Goal: Information Seeking & Learning: Learn about a topic

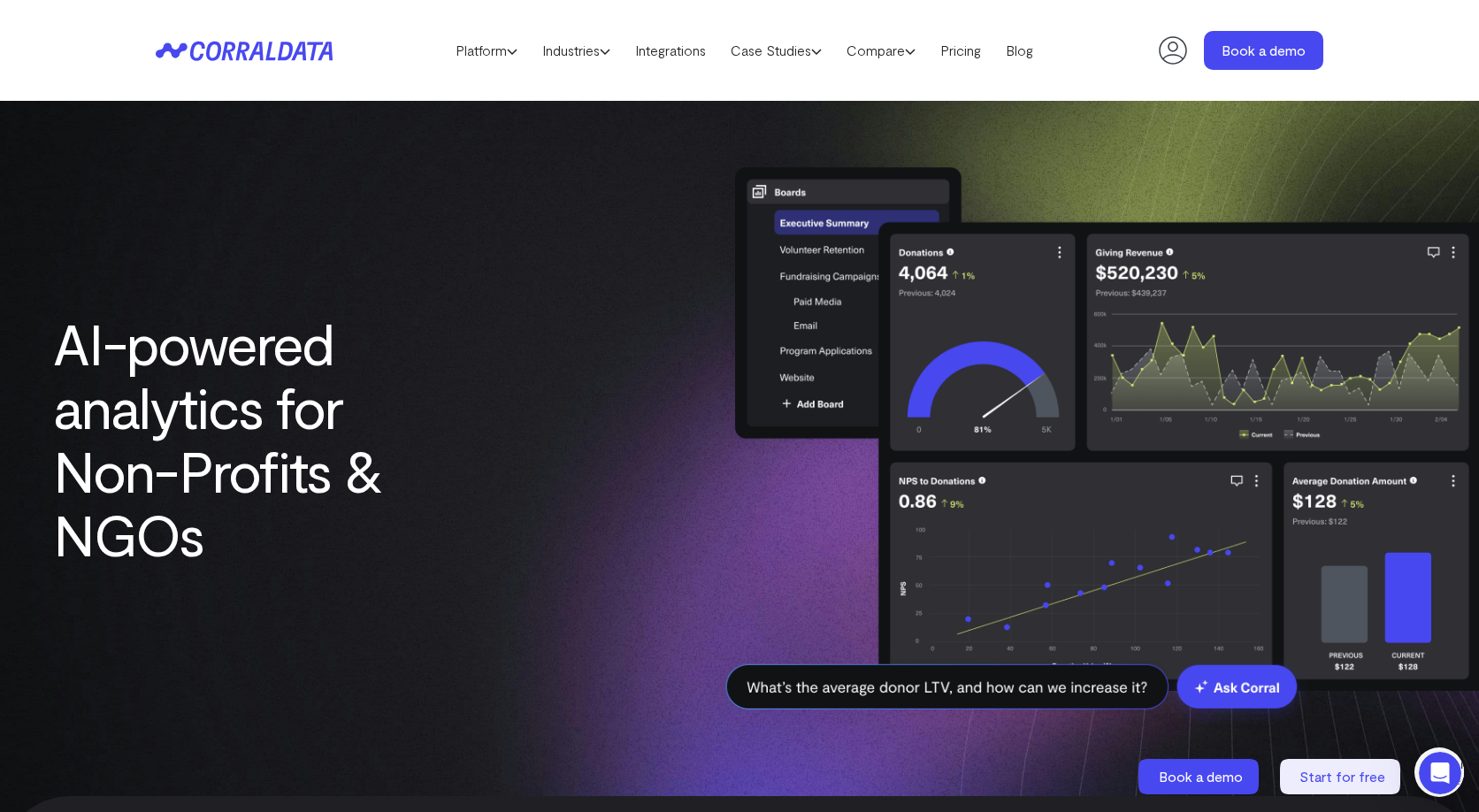
scroll to position [4, 0]
click at [966, 50] on link "Pricing" at bounding box center [961, 50] width 66 height 26
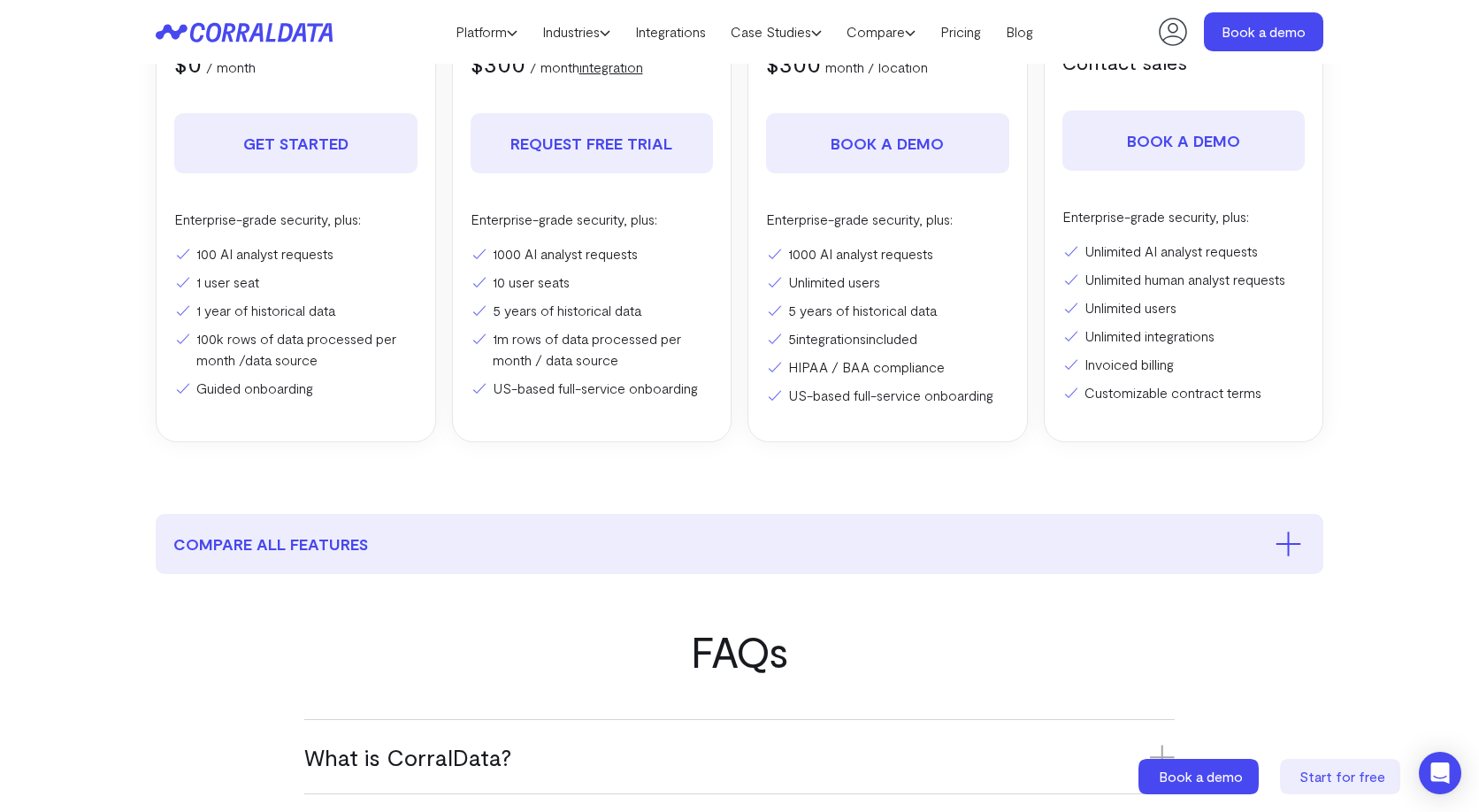
scroll to position [846, 0]
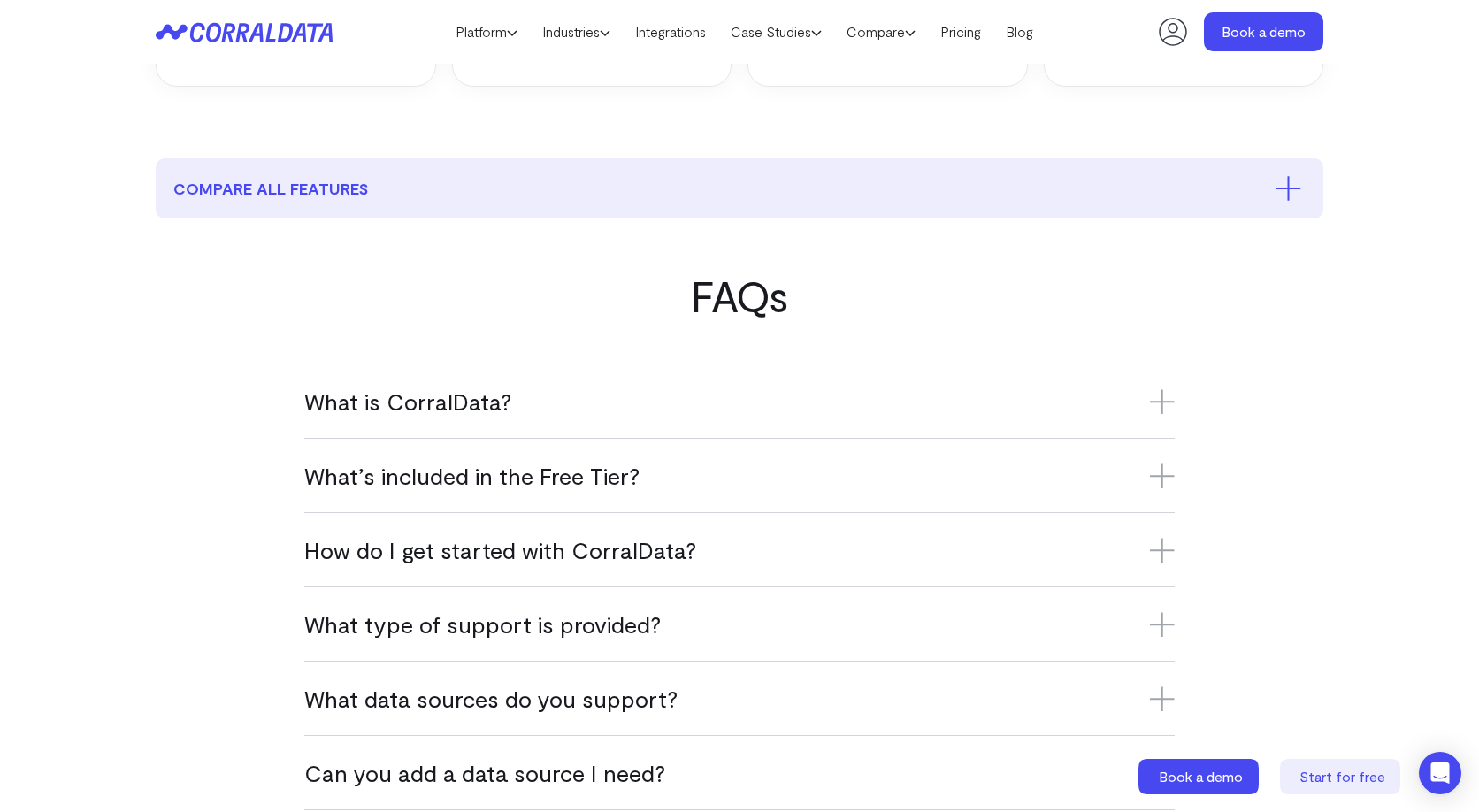
click at [550, 471] on h3 "What’s included in the Free Tier?" at bounding box center [740, 475] width 870 height 29
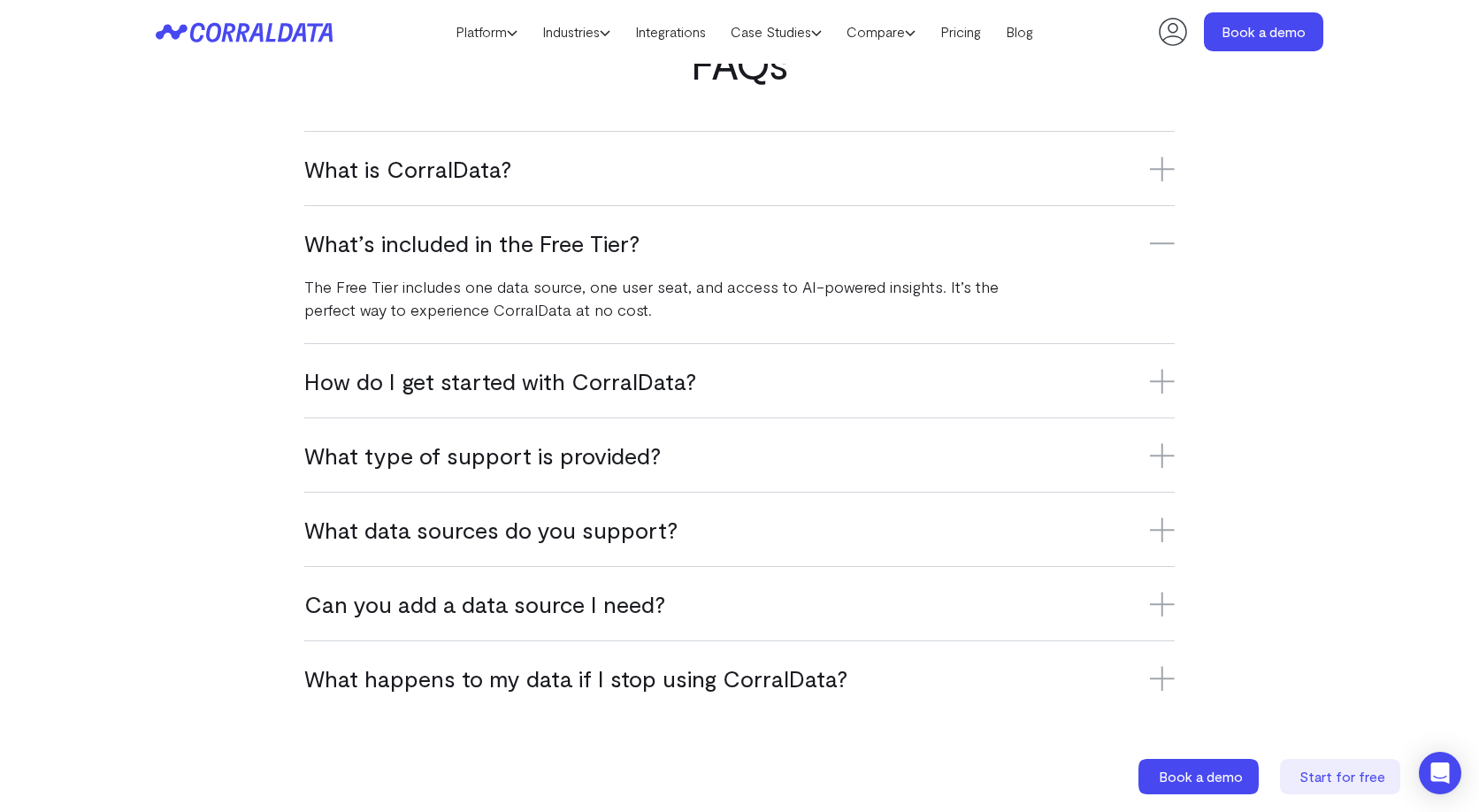
scroll to position [1079, 0]
click at [389, 533] on h3 "What data sources do you support?" at bounding box center [740, 528] width 870 height 29
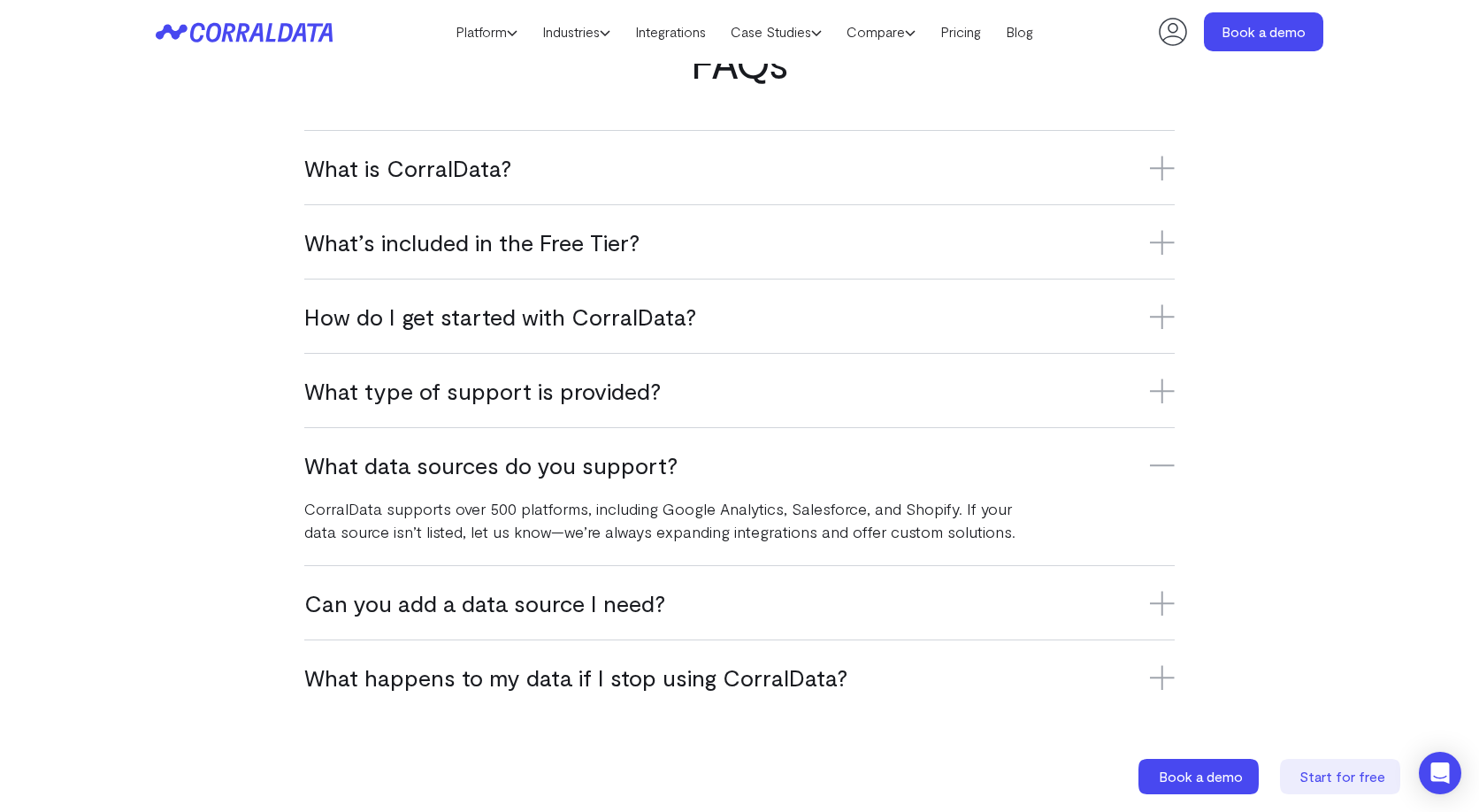
click at [414, 608] on h3 "Can you add a data source I need?" at bounding box center [740, 603] width 870 height 29
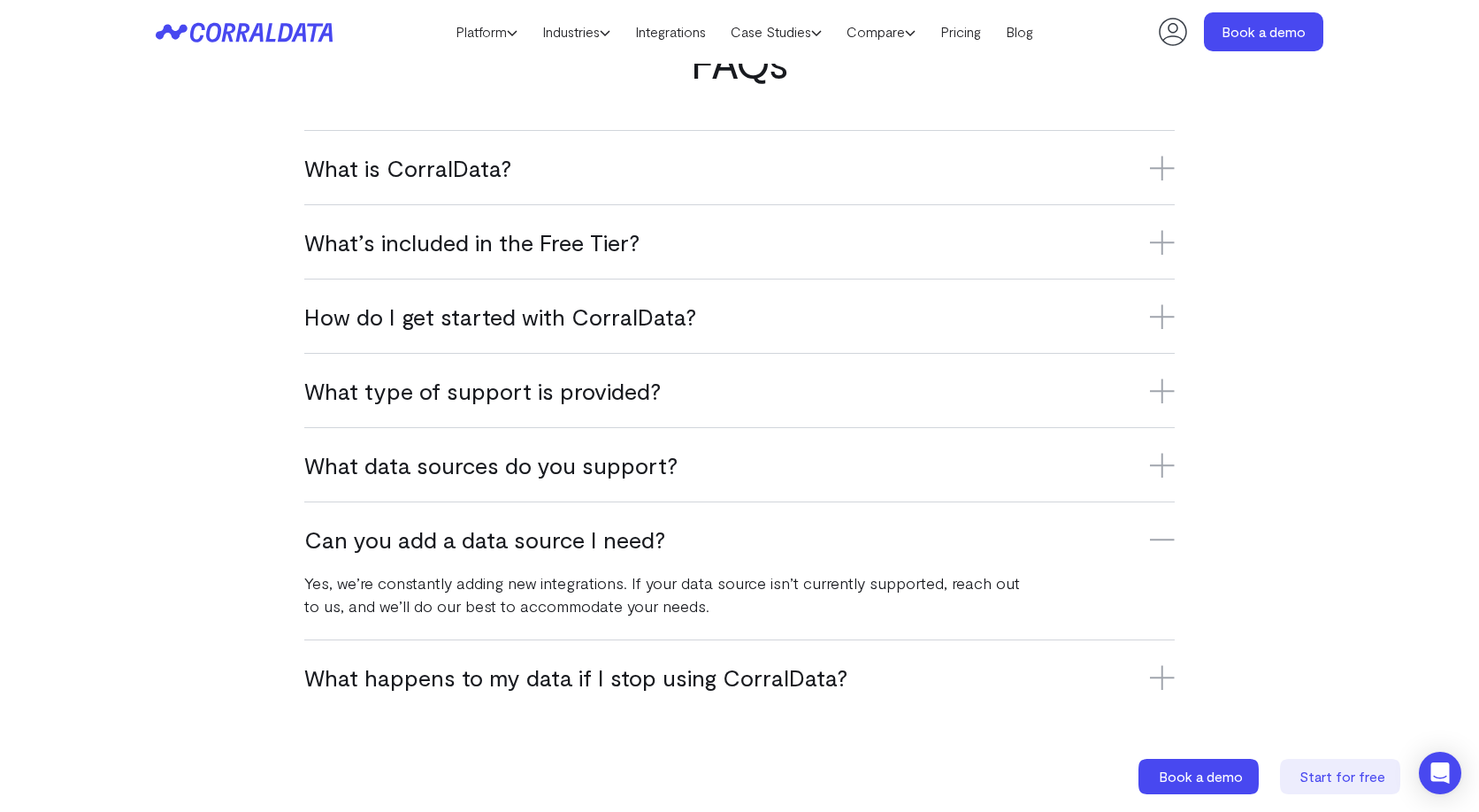
click at [412, 675] on h3 "What happens to my data if I stop using CorralData?" at bounding box center [740, 677] width 870 height 29
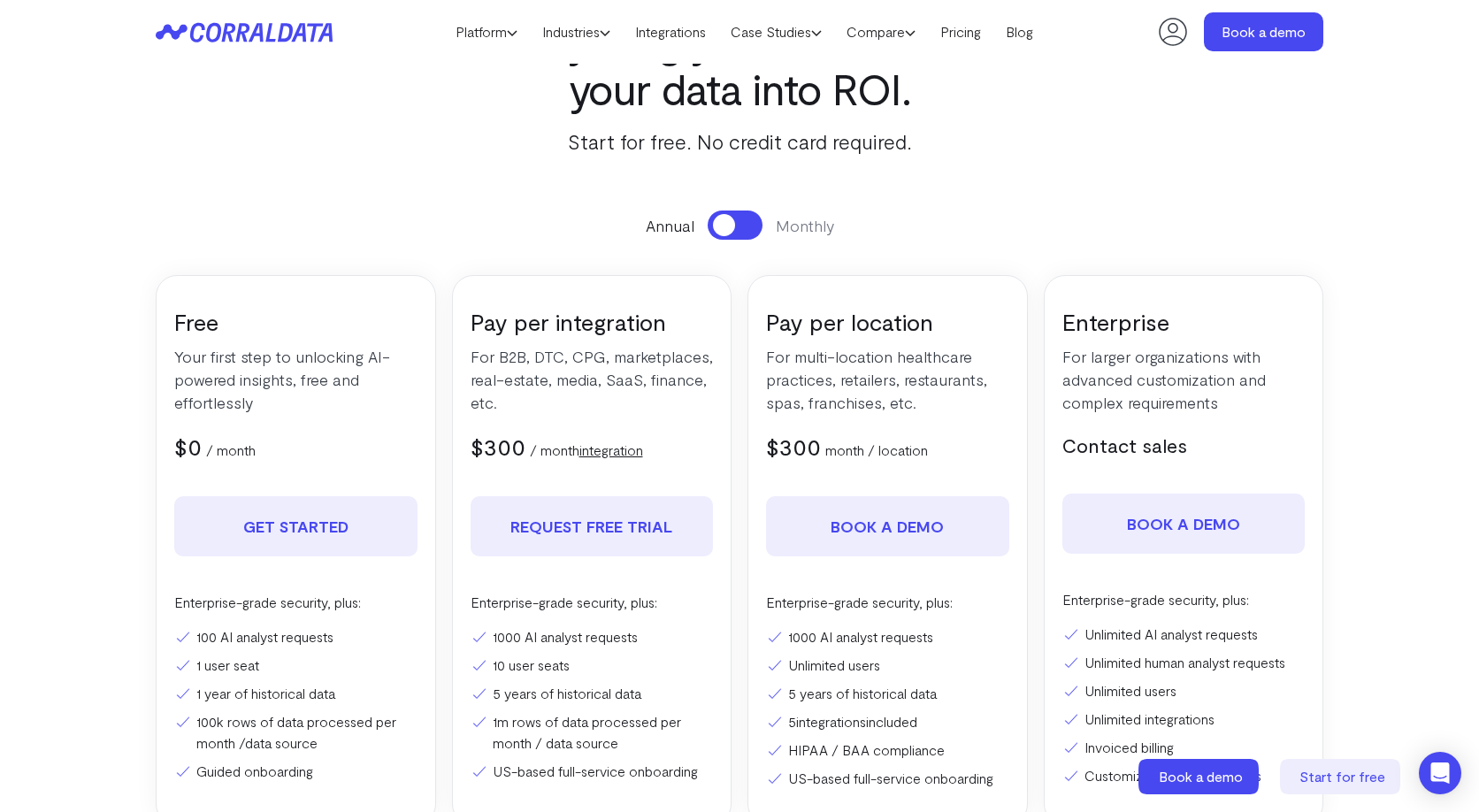
scroll to position [0, 0]
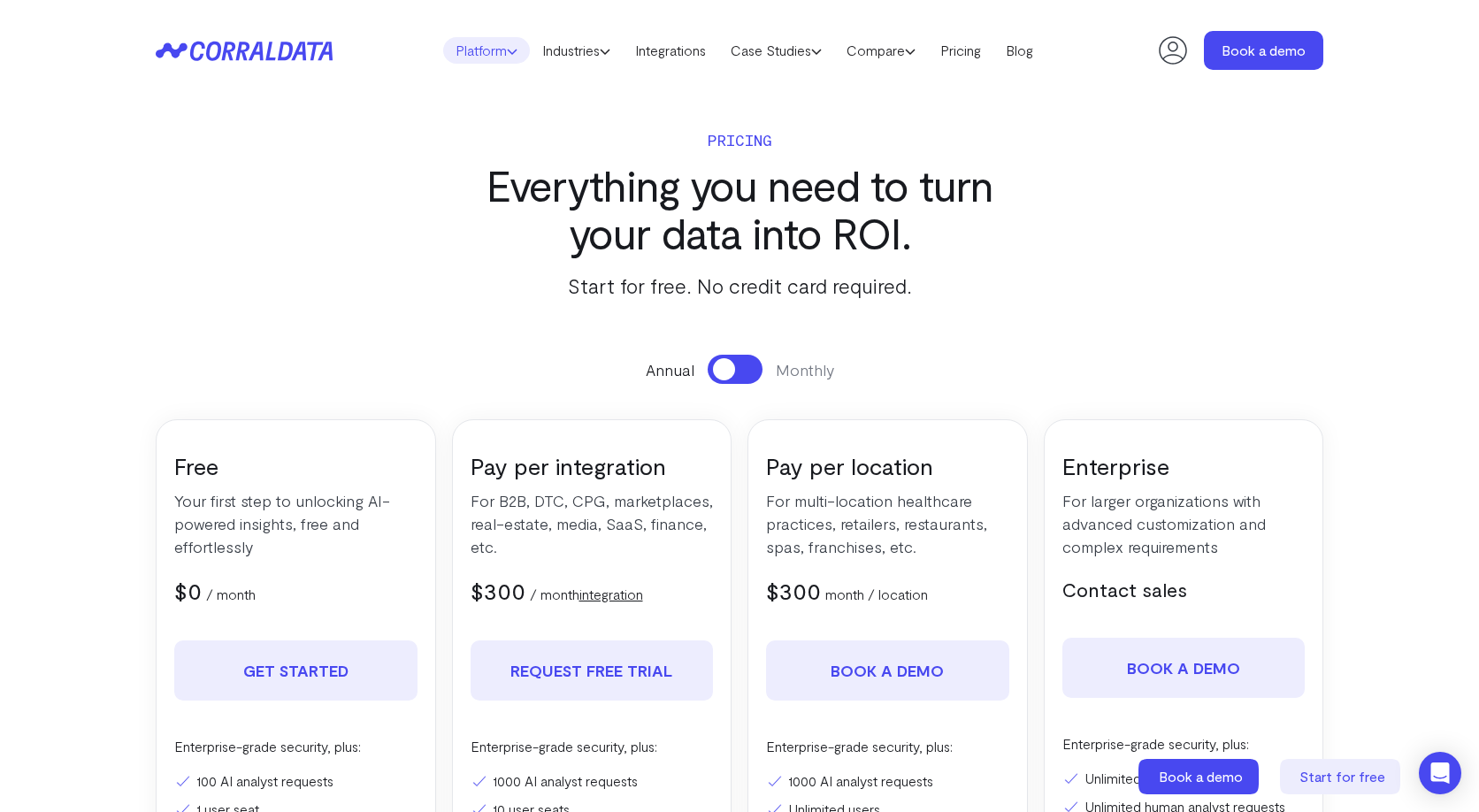
click at [478, 56] on link "Platform" at bounding box center [486, 50] width 87 height 26
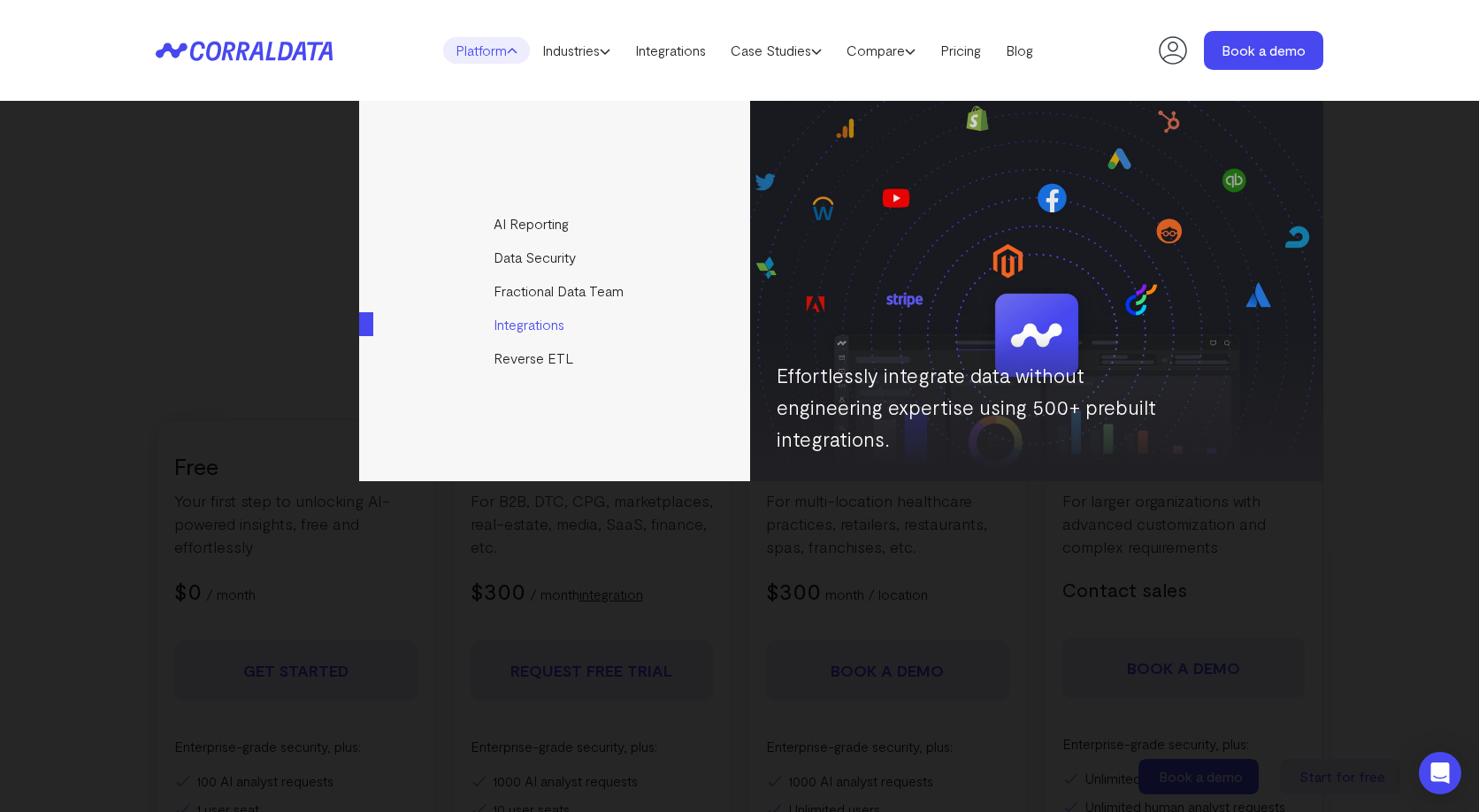
click at [511, 328] on link "Integrations" at bounding box center [556, 324] width 393 height 34
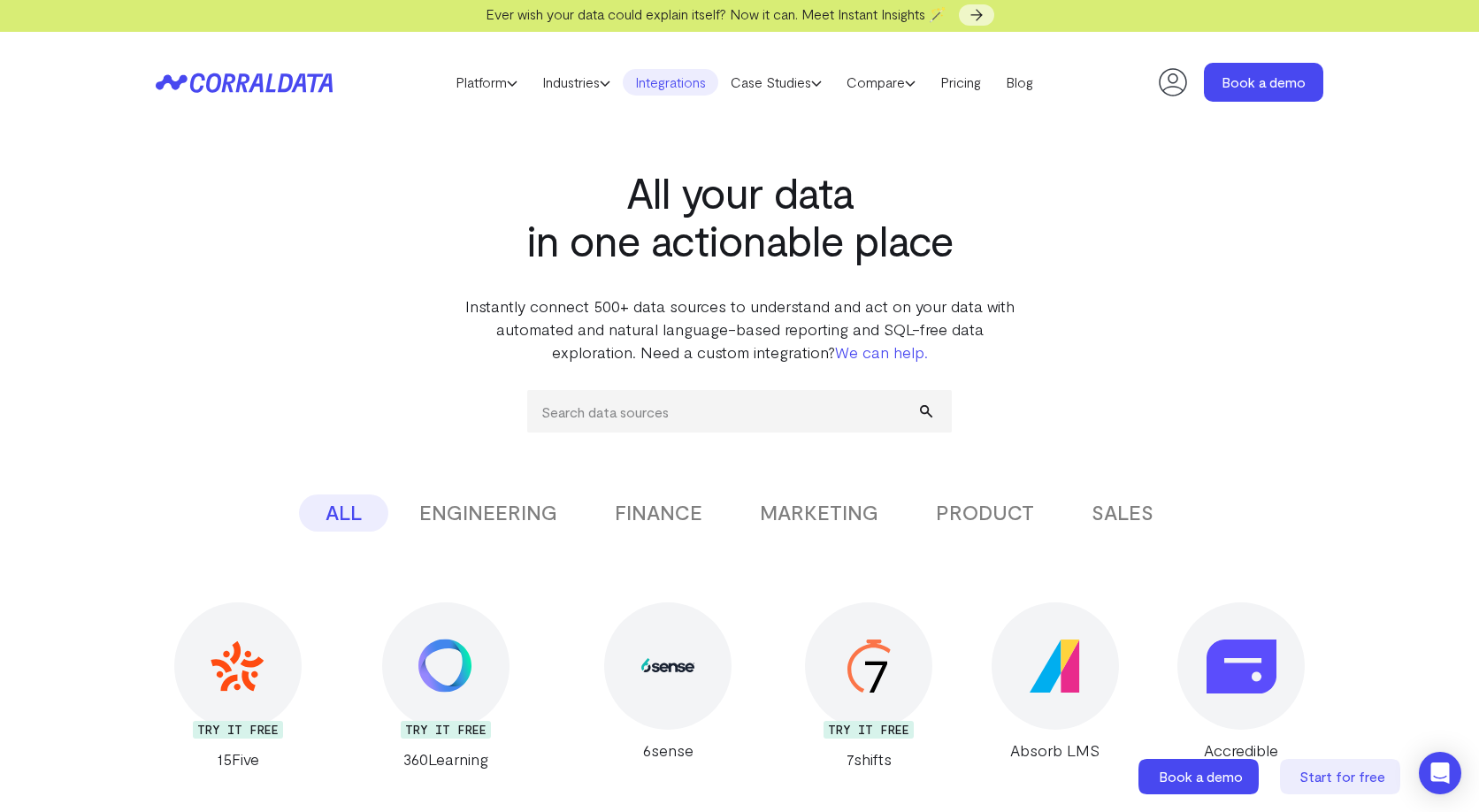
scroll to position [4, 0]
click at [798, 506] on button "MARKETING" at bounding box center [819, 512] width 172 height 37
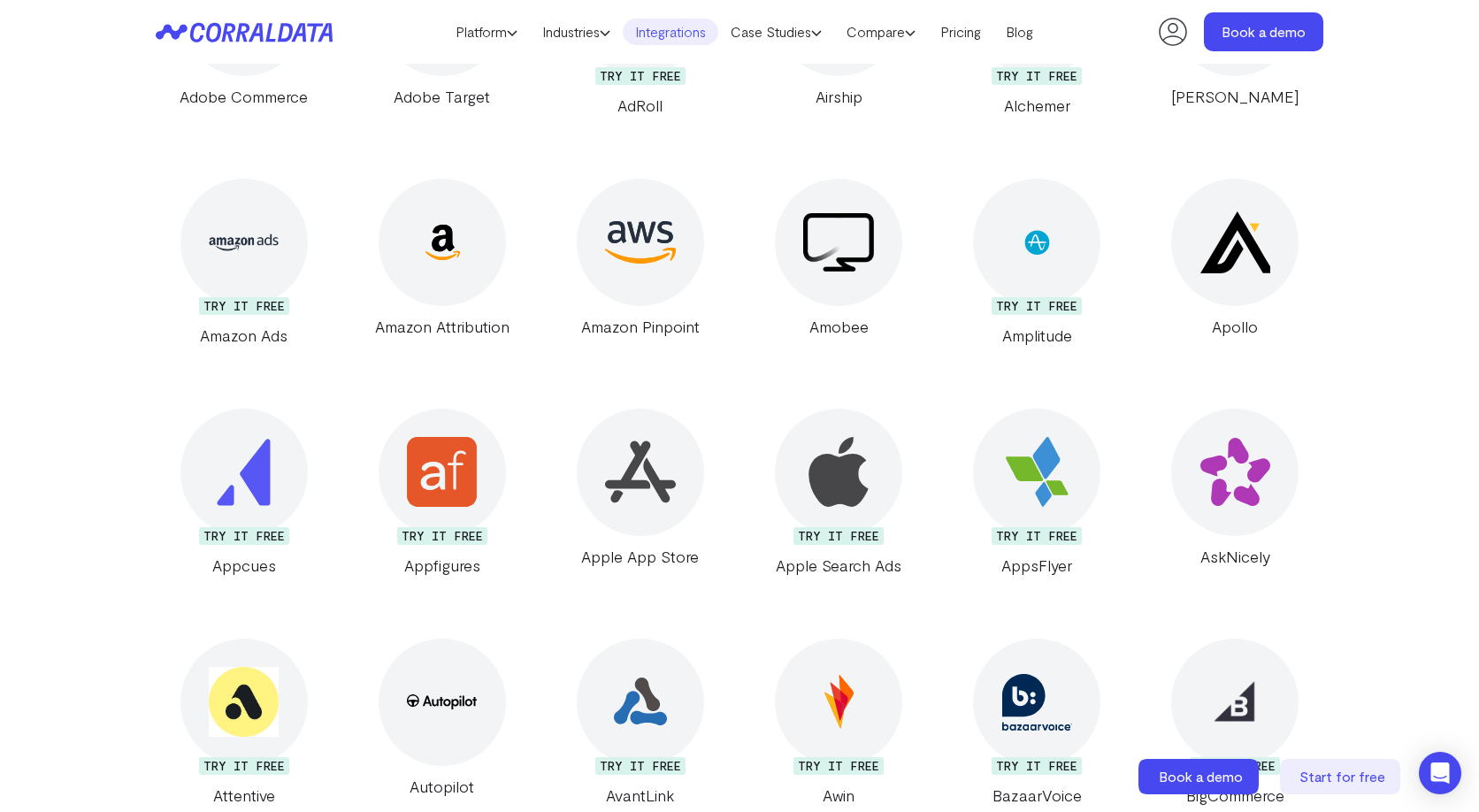
scroll to position [0, 0]
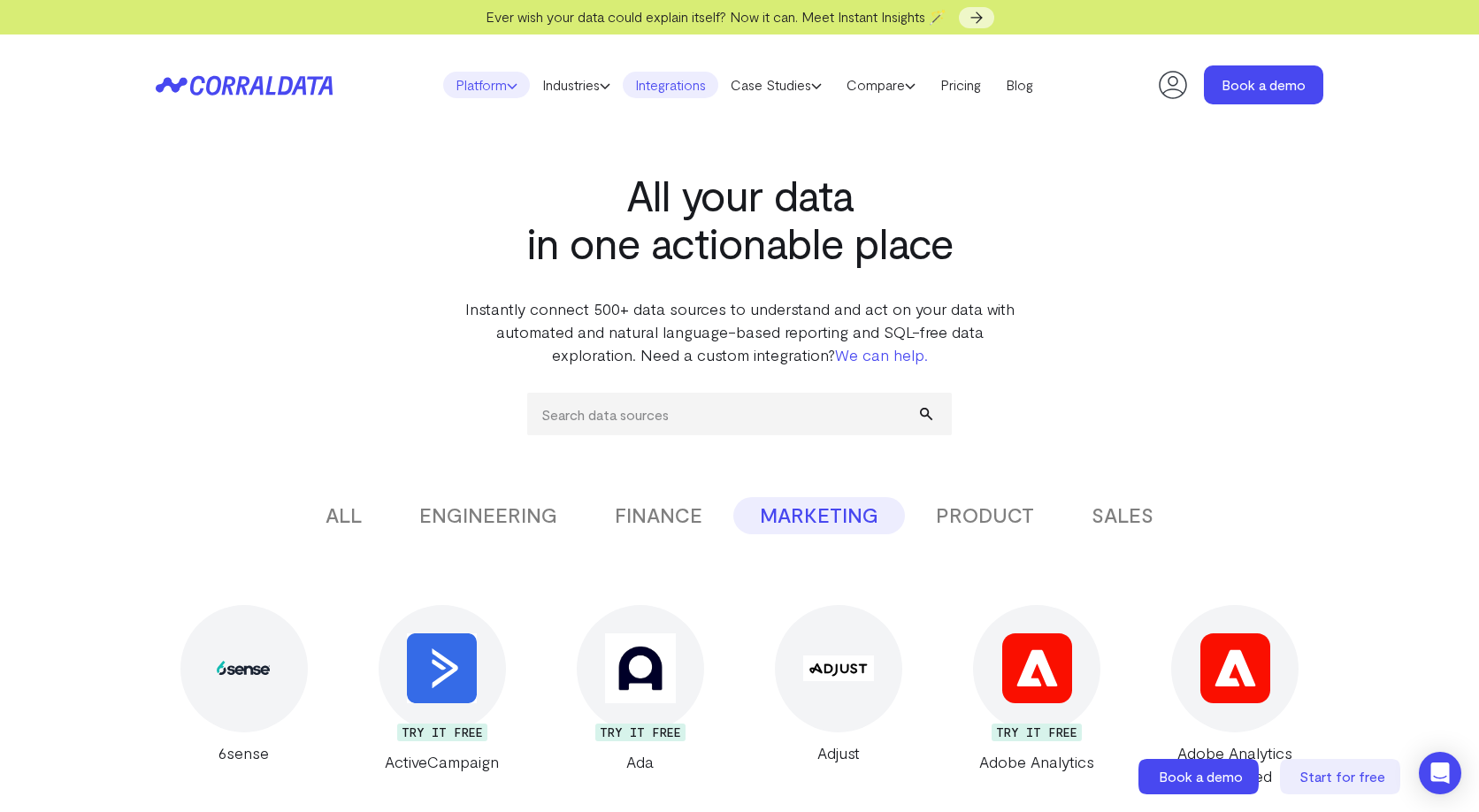
click at [474, 92] on link "Platform" at bounding box center [486, 85] width 87 height 26
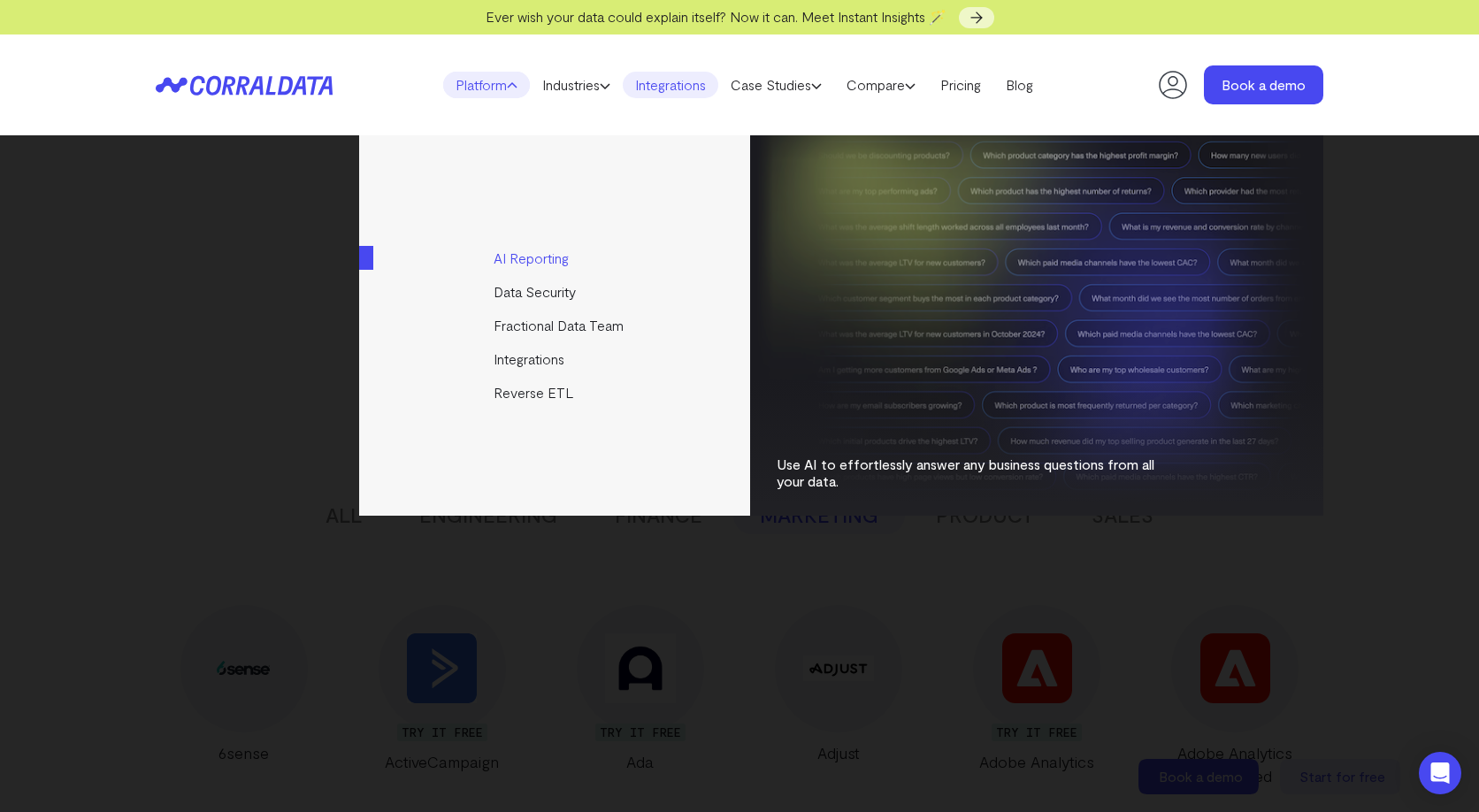
click at [521, 265] on link "AI Reporting" at bounding box center [556, 258] width 393 height 34
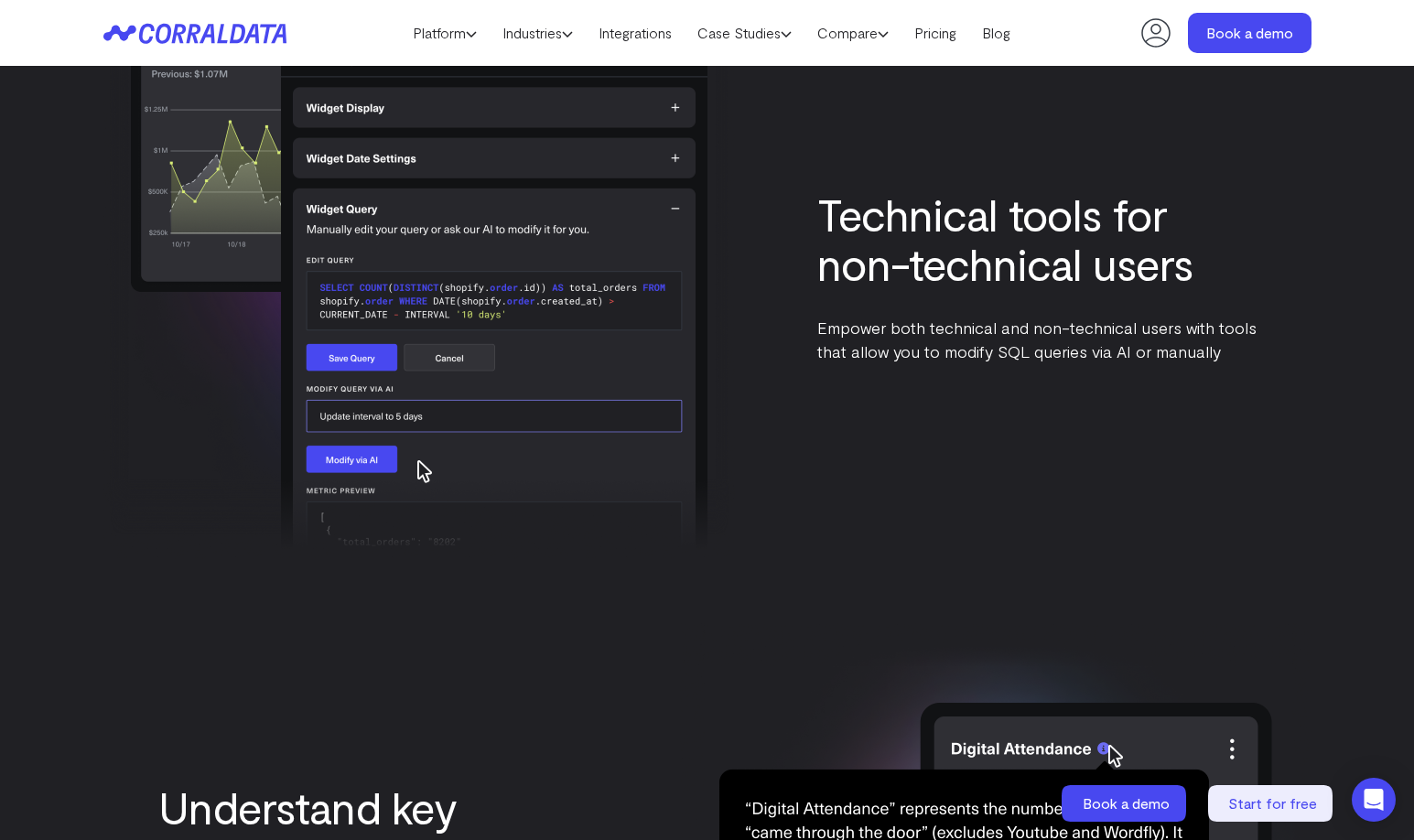
scroll to position [4074, 0]
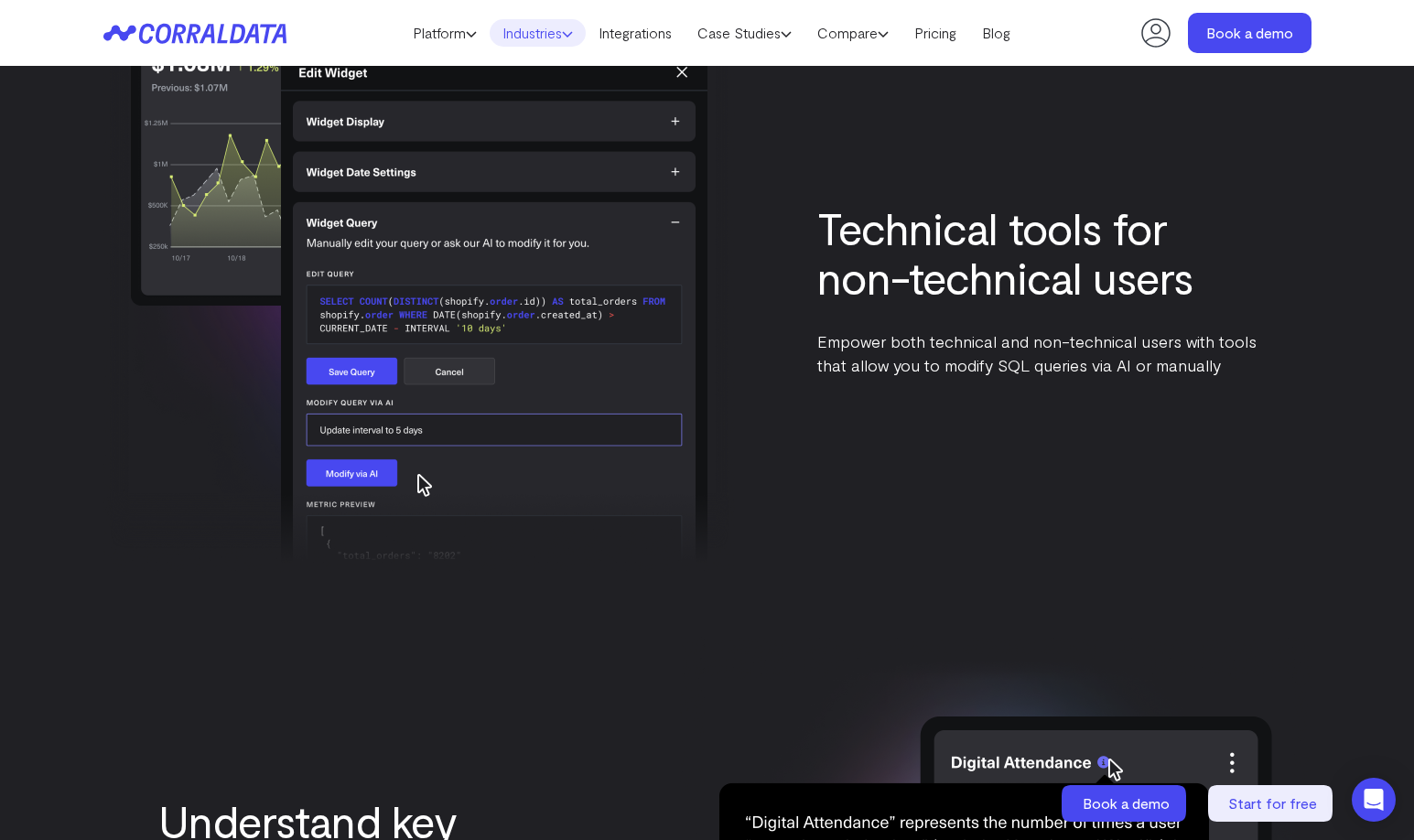
click at [538, 32] on link "Industries" at bounding box center [538, 32] width 96 height 27
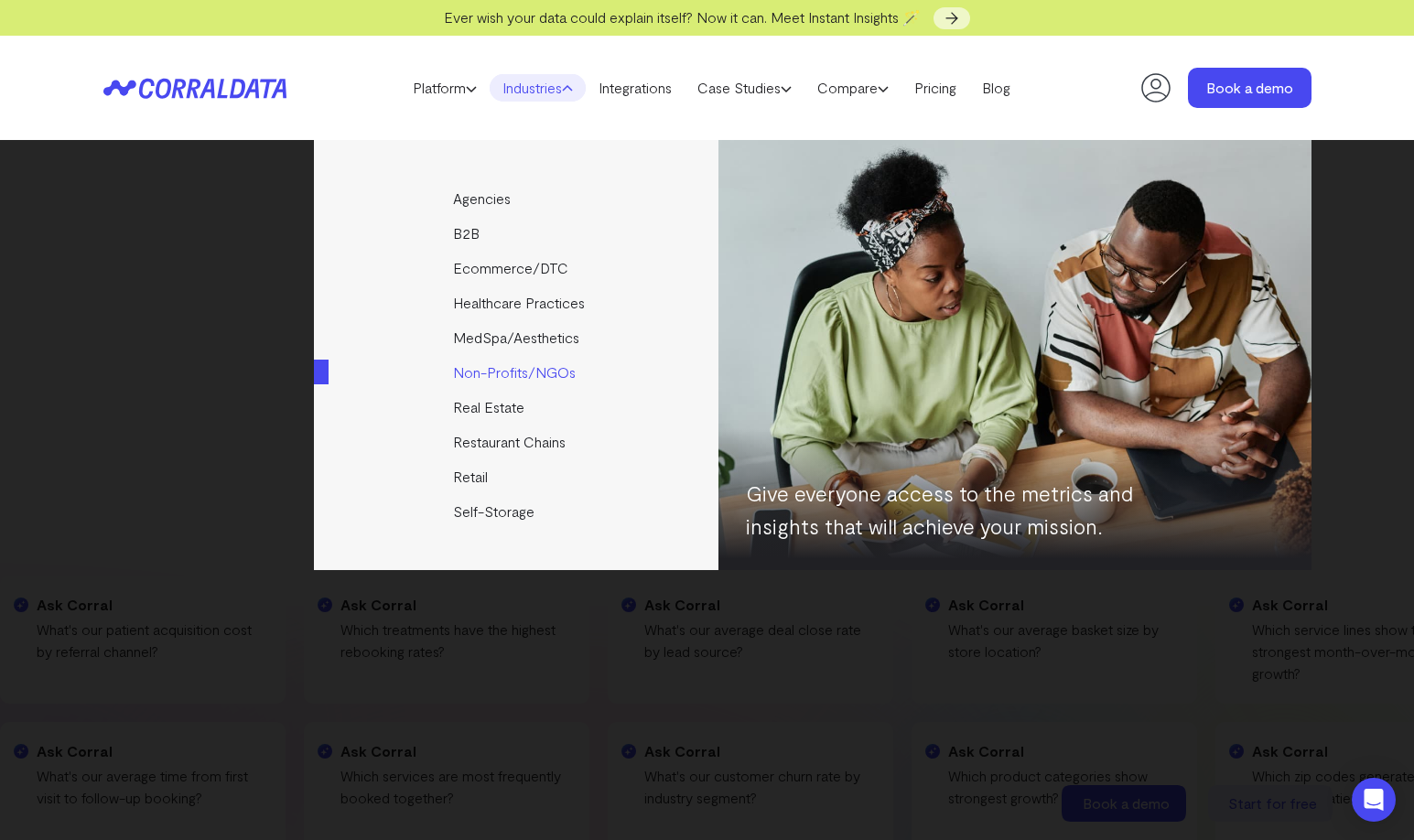
click at [484, 373] on link "Non-Profits/NGOs" at bounding box center [517, 372] width 407 height 35
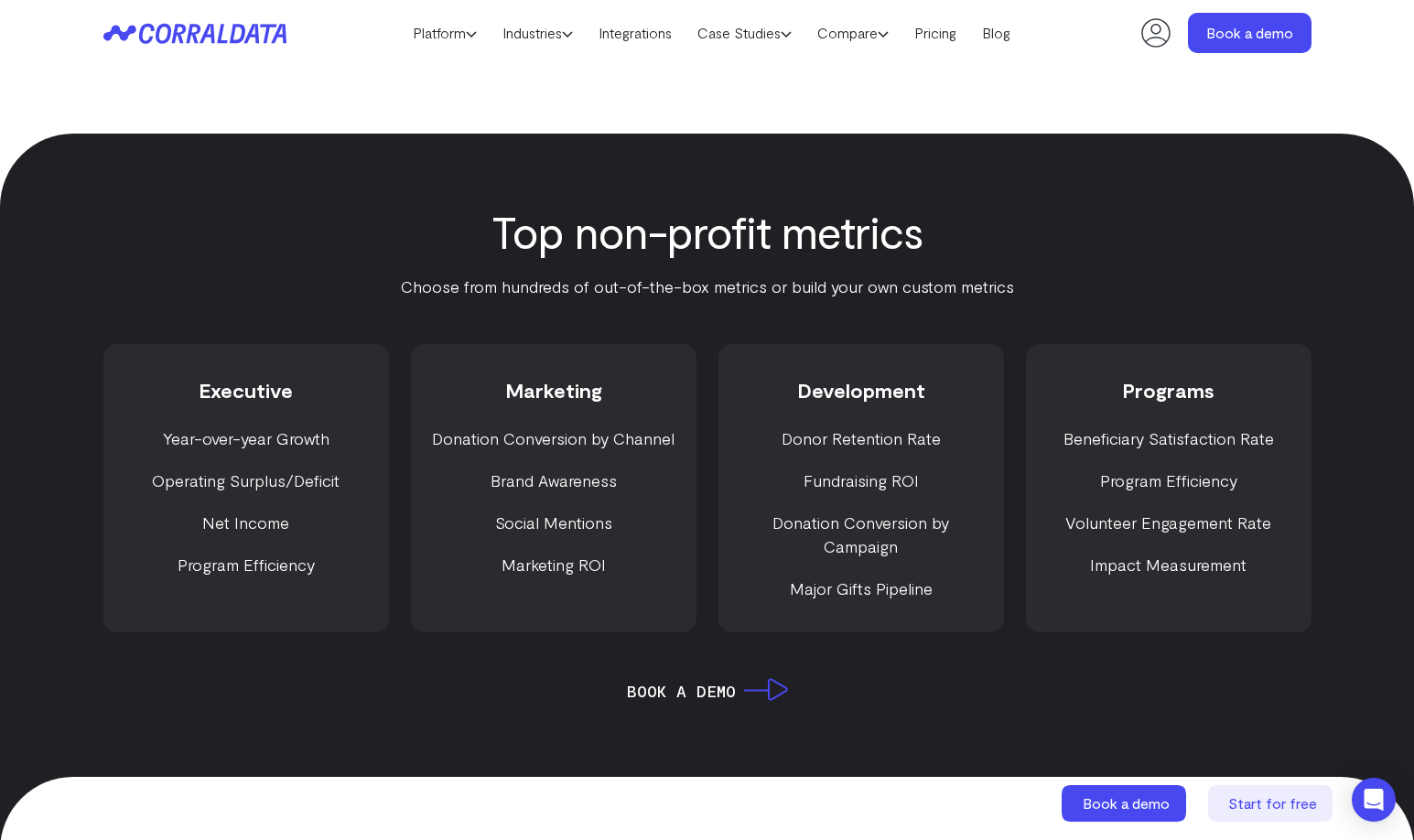
scroll to position [2276, 0]
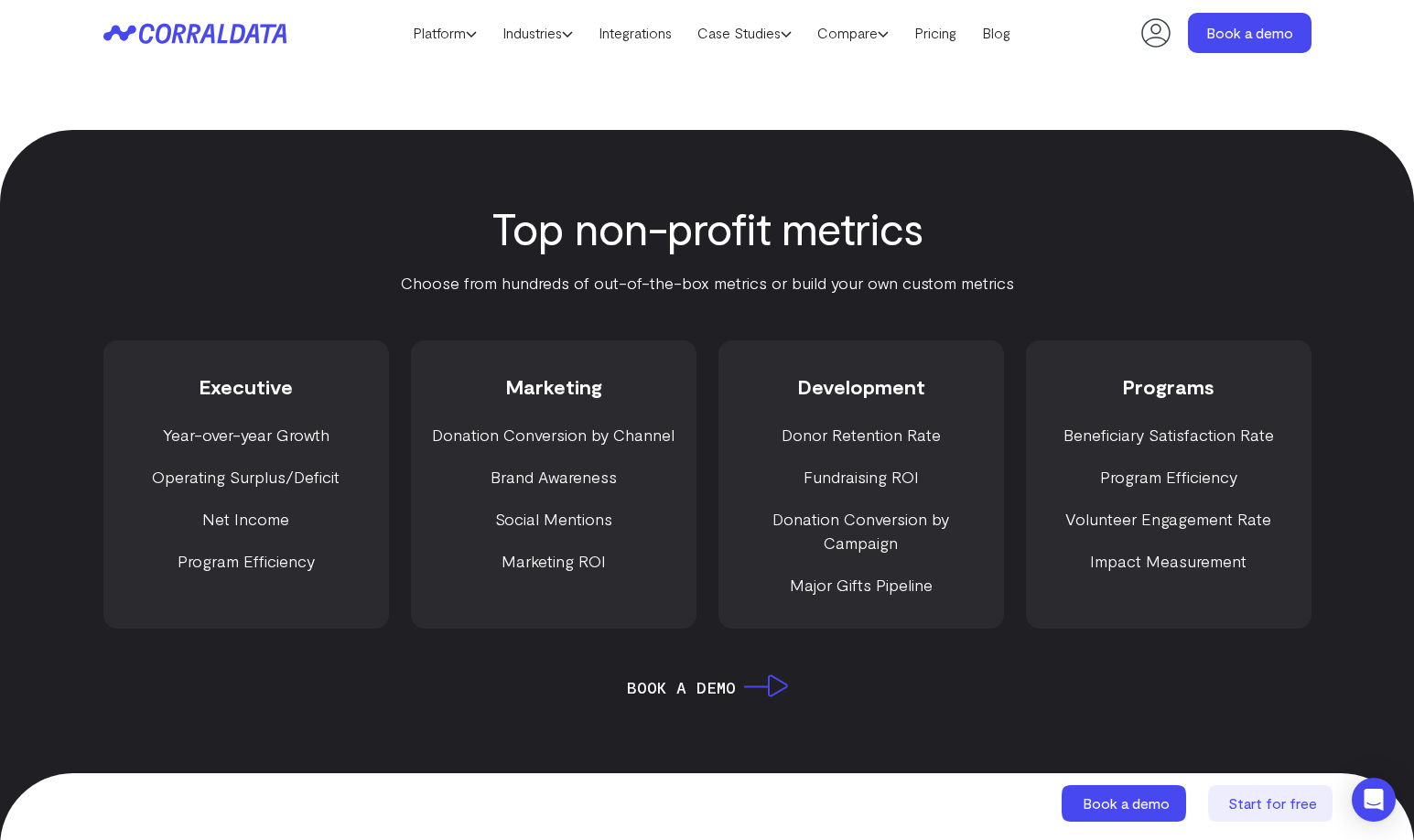
click at [567, 549] on li "Marketing ROI" at bounding box center [554, 561] width 249 height 24
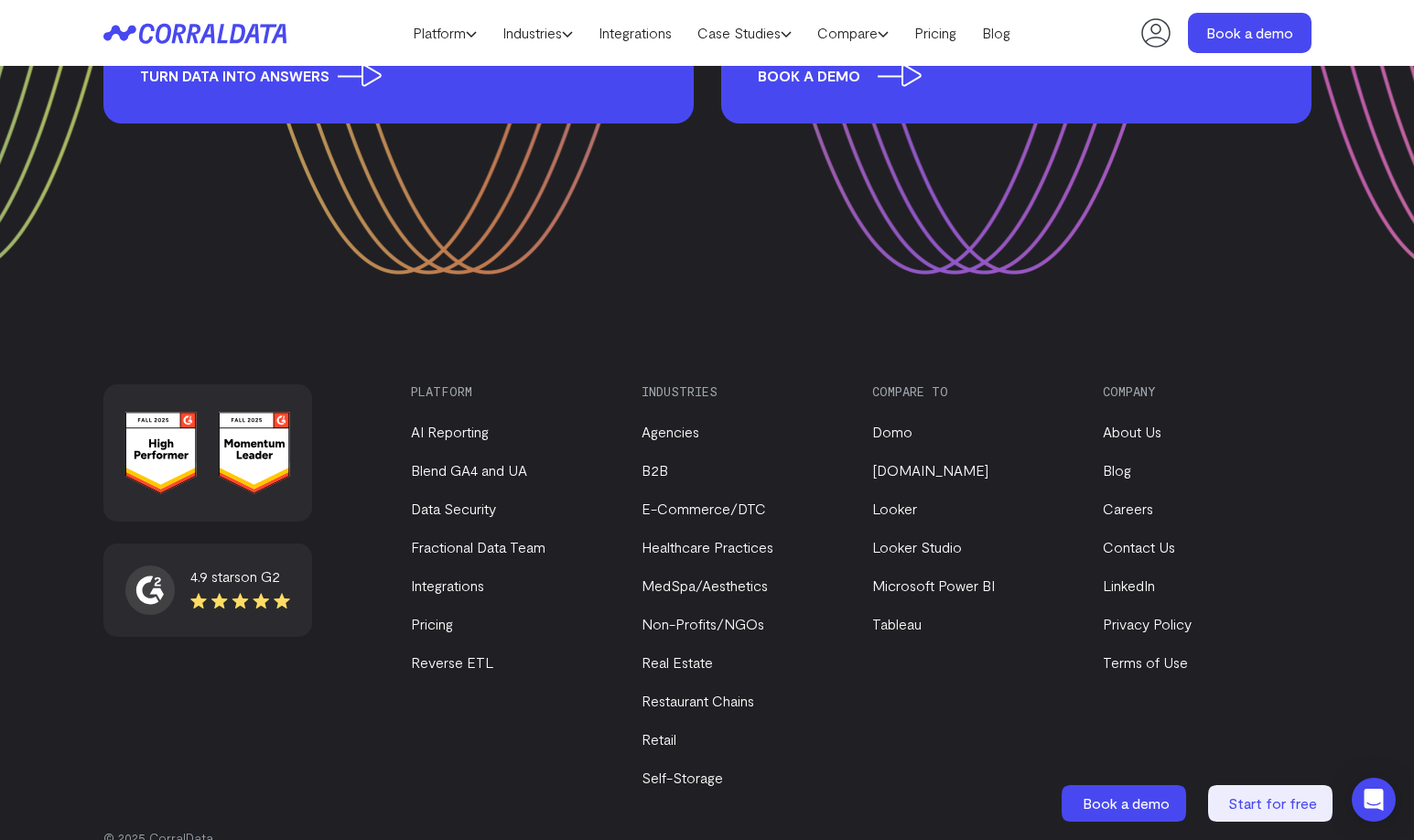
scroll to position [6213, 0]
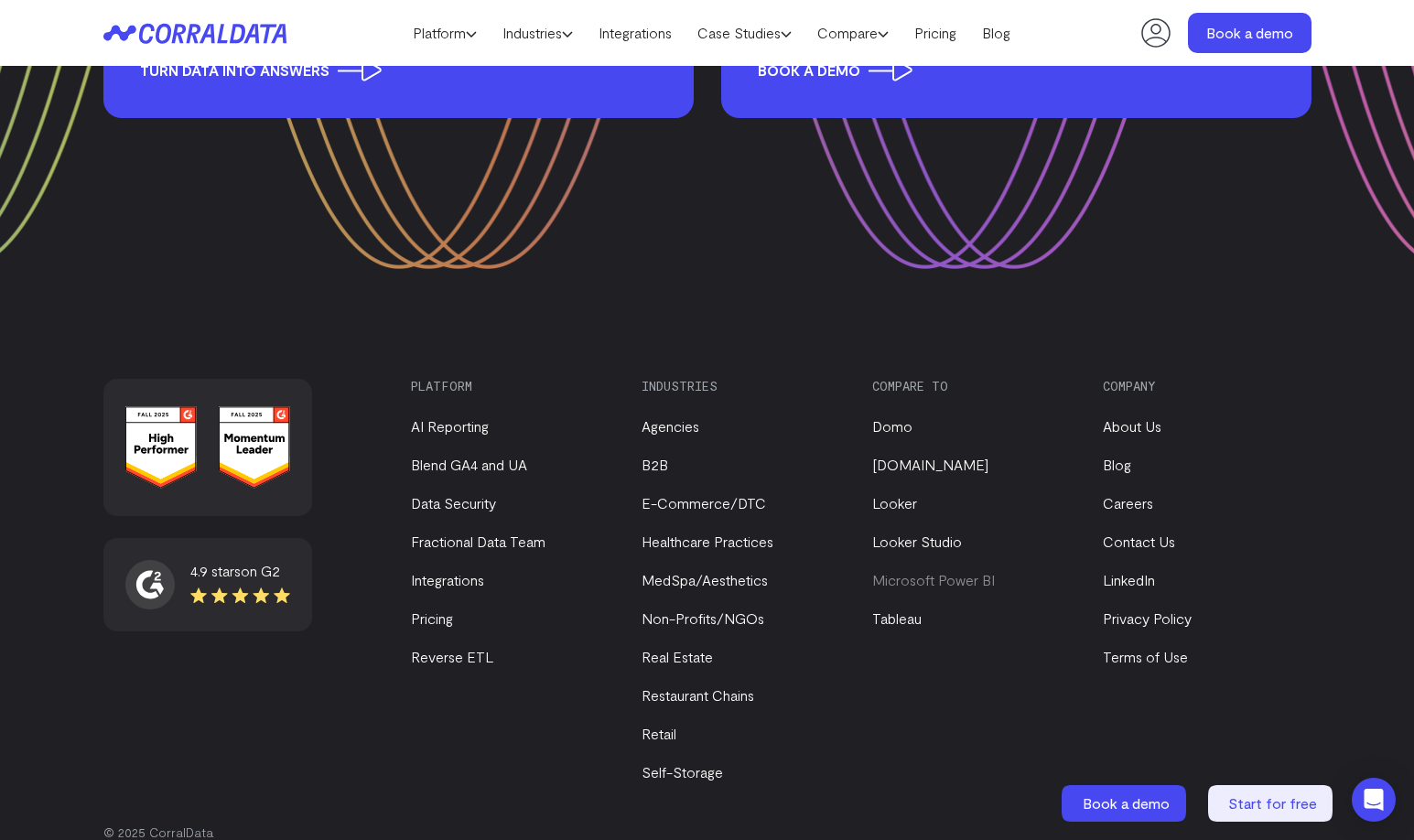
click at [929, 571] on link "Microsoft Power BI" at bounding box center [934, 580] width 123 height 17
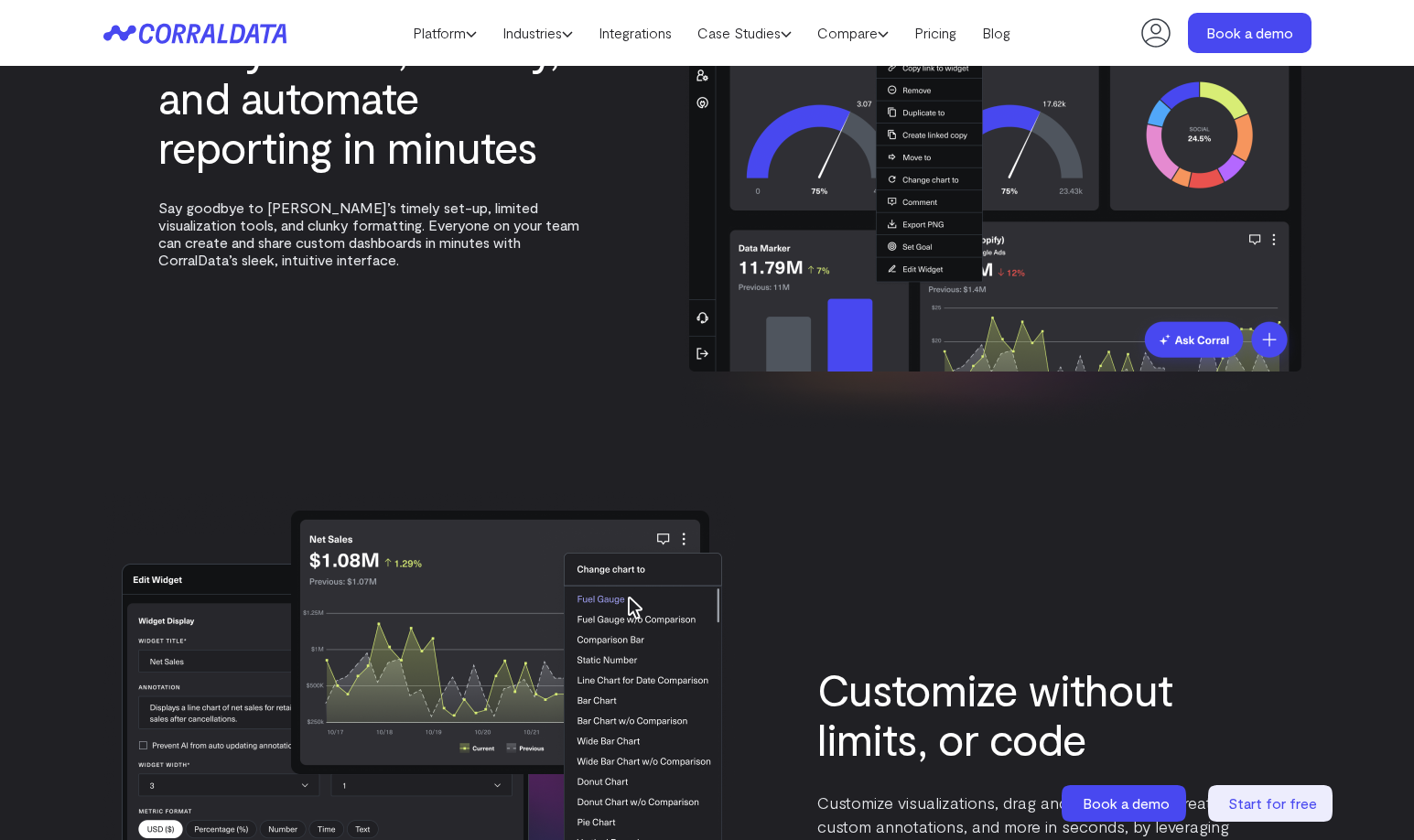
scroll to position [3123, 0]
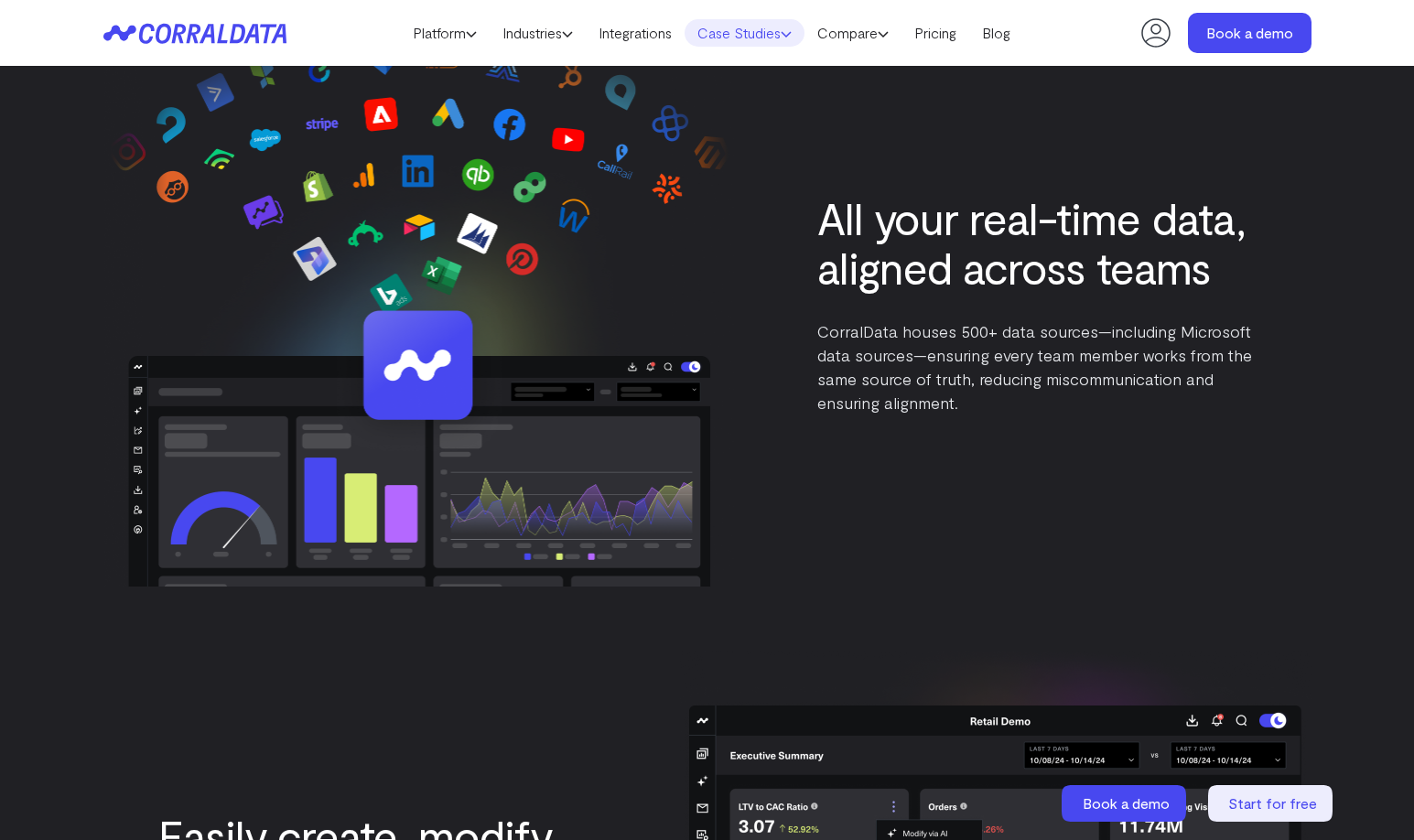
click at [754, 32] on link "Case Studies" at bounding box center [744, 32] width 120 height 27
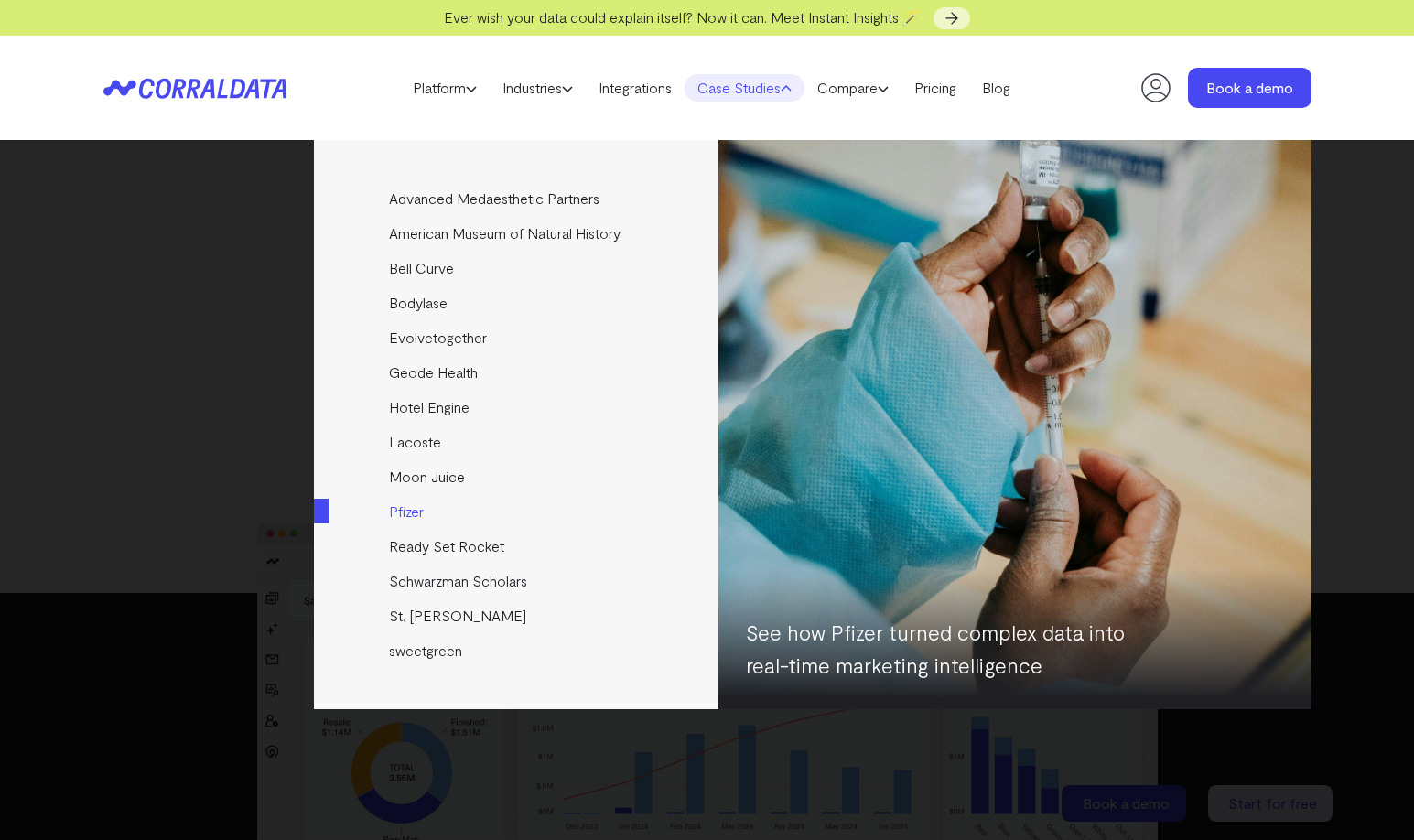
click at [424, 509] on link "Pfizer" at bounding box center [517, 512] width 407 height 35
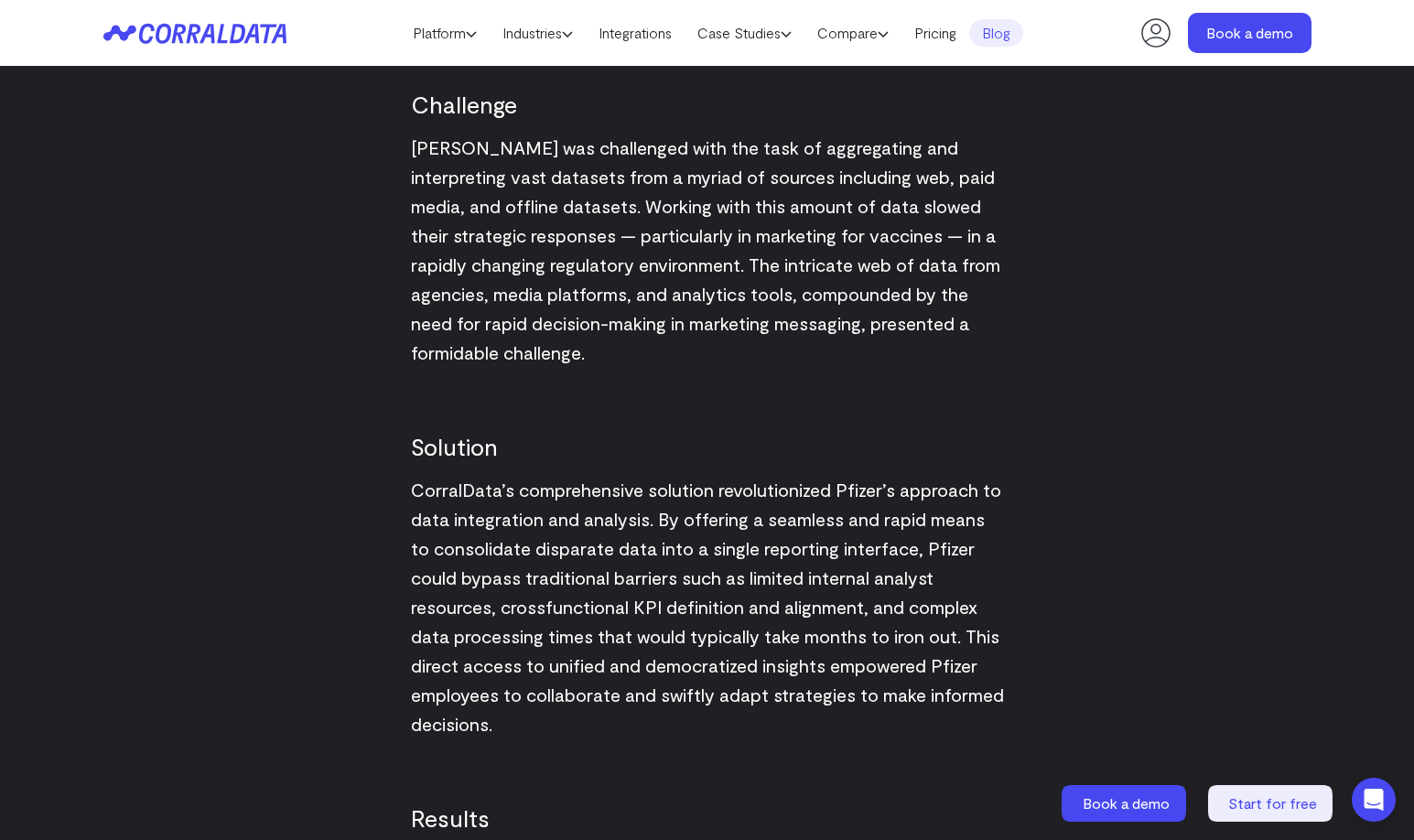
scroll to position [952, 0]
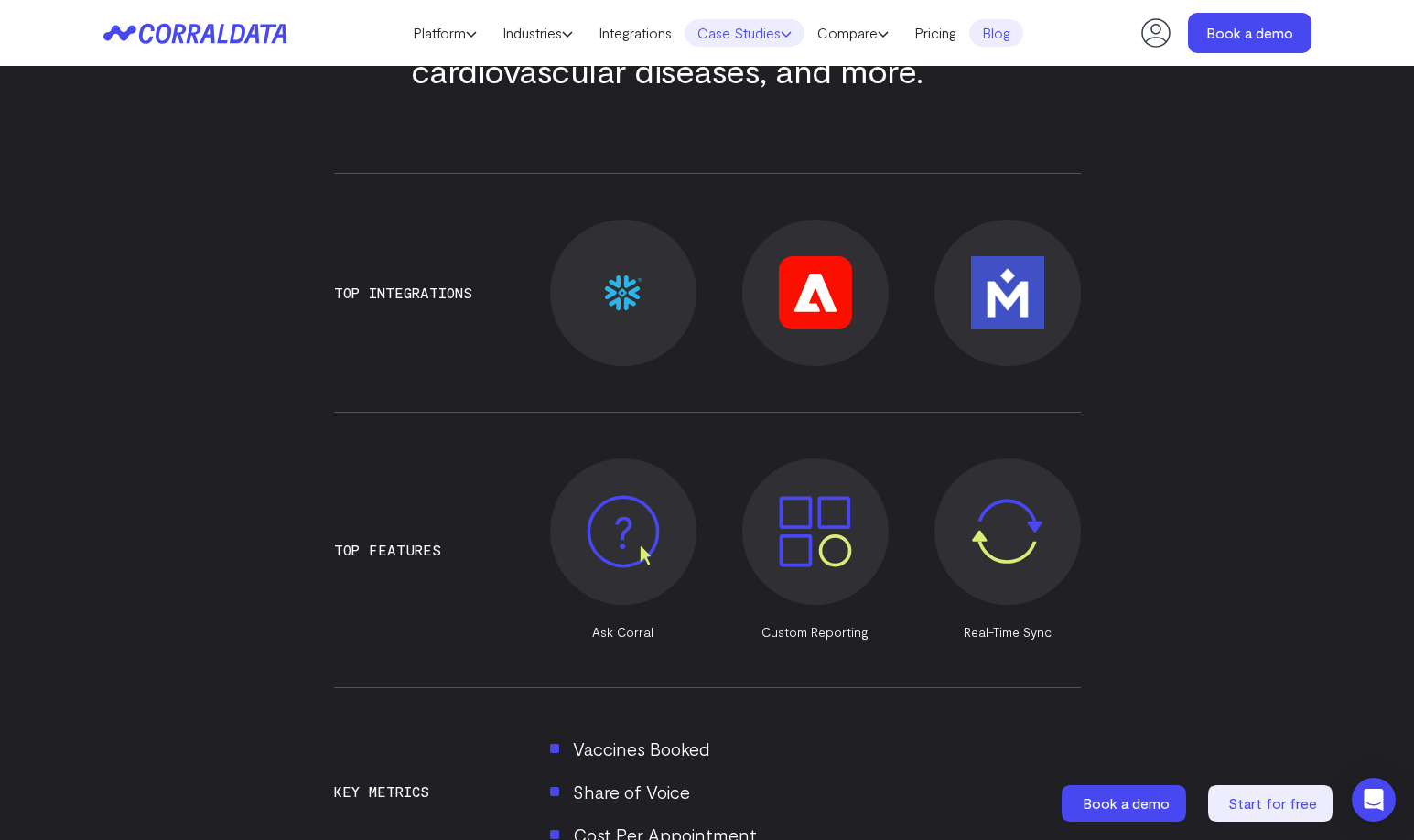
click at [764, 42] on link "Case Studies" at bounding box center [744, 32] width 120 height 27
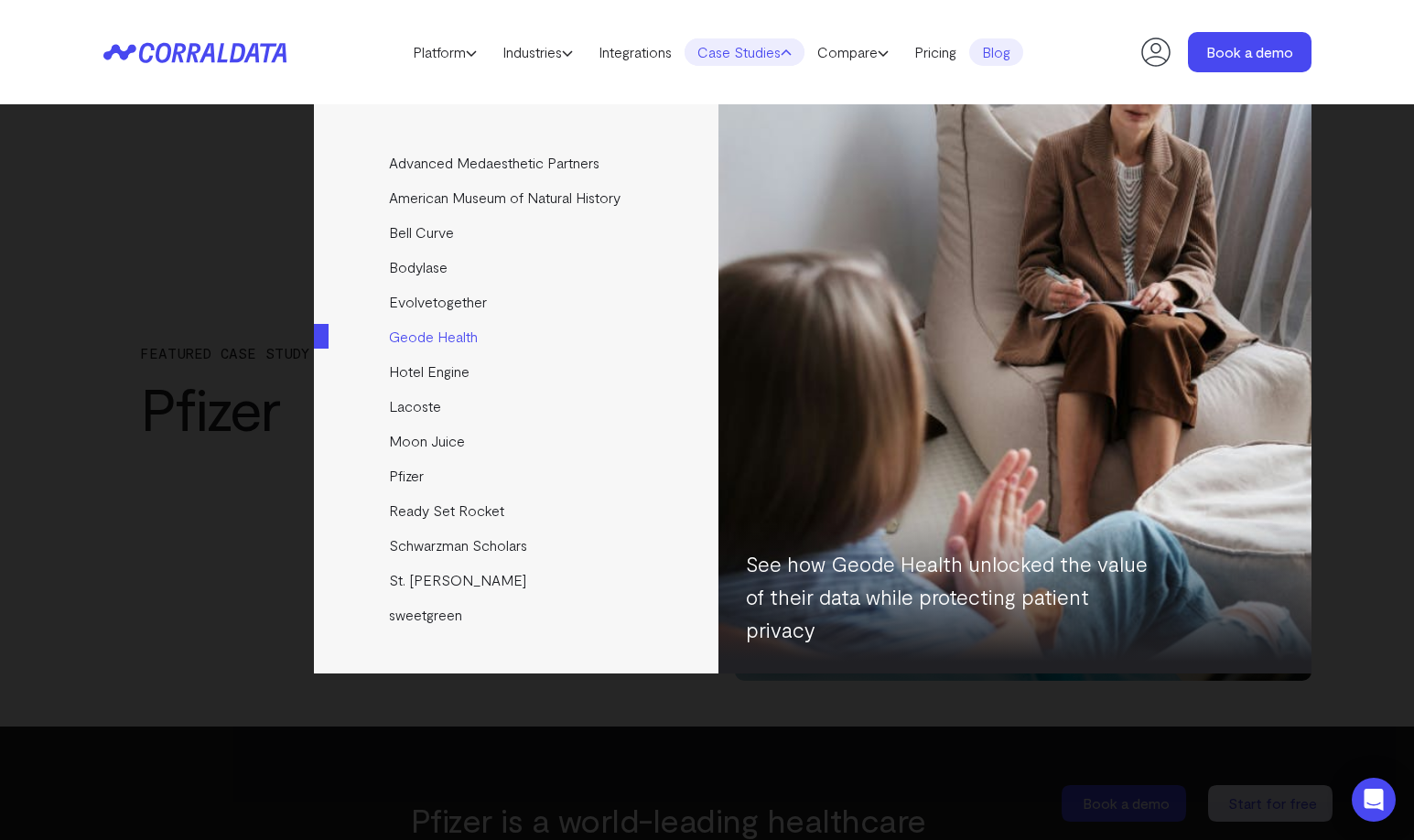
click at [476, 332] on link "Geode Health" at bounding box center [517, 336] width 407 height 35
